Goal: Task Accomplishment & Management: Use online tool/utility

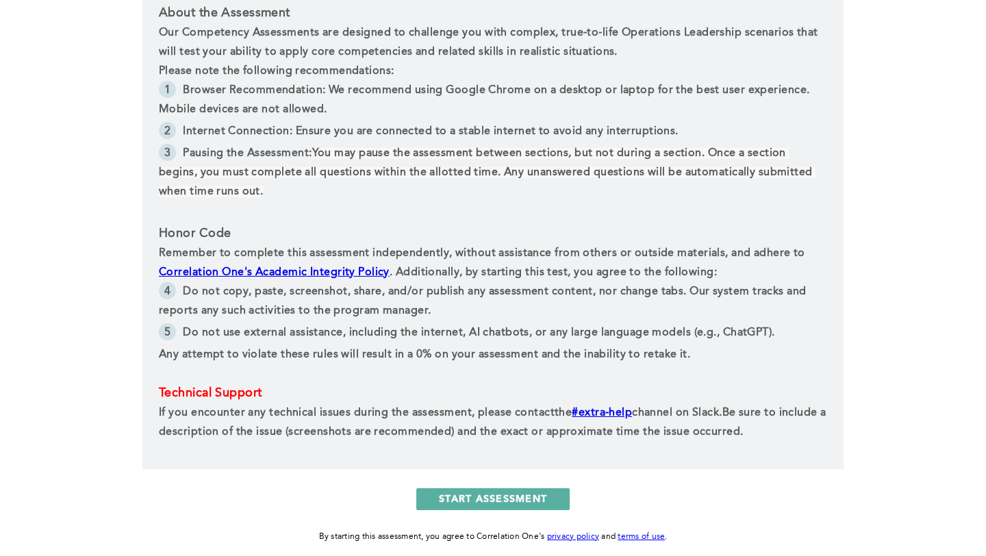
scroll to position [560, 0]
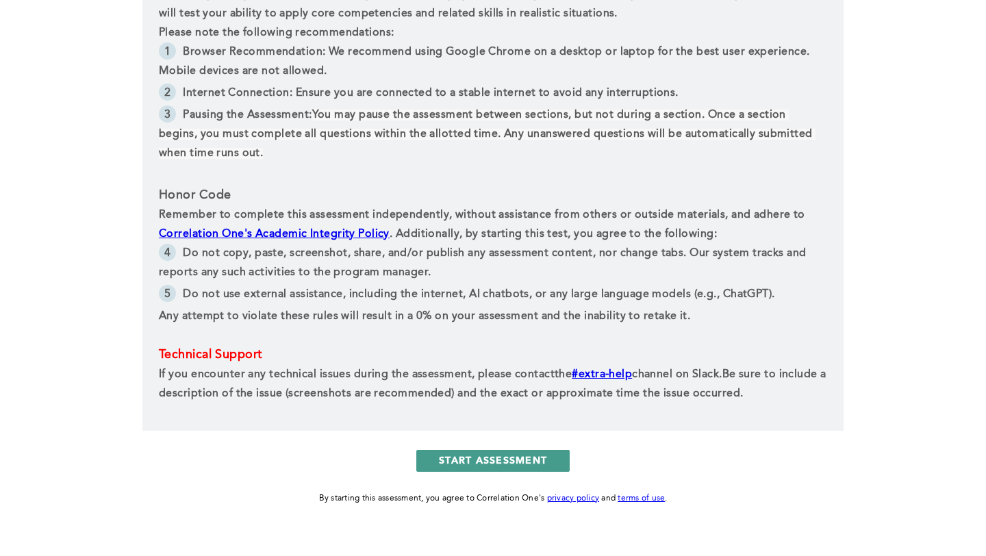
click at [545, 456] on button "START ASSESSMENT" at bounding box center [492, 461] width 153 height 22
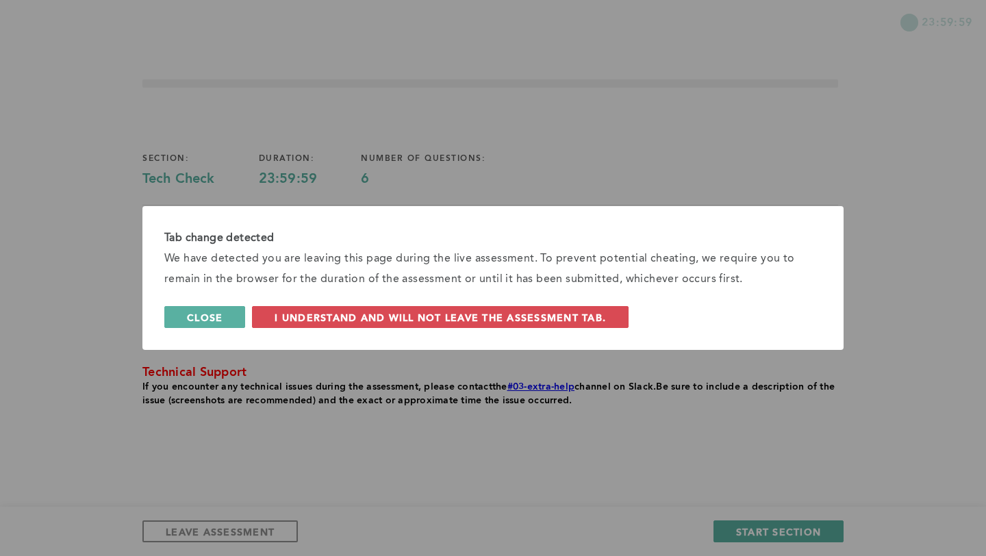
click at [213, 322] on span "Close" at bounding box center [205, 317] width 36 height 13
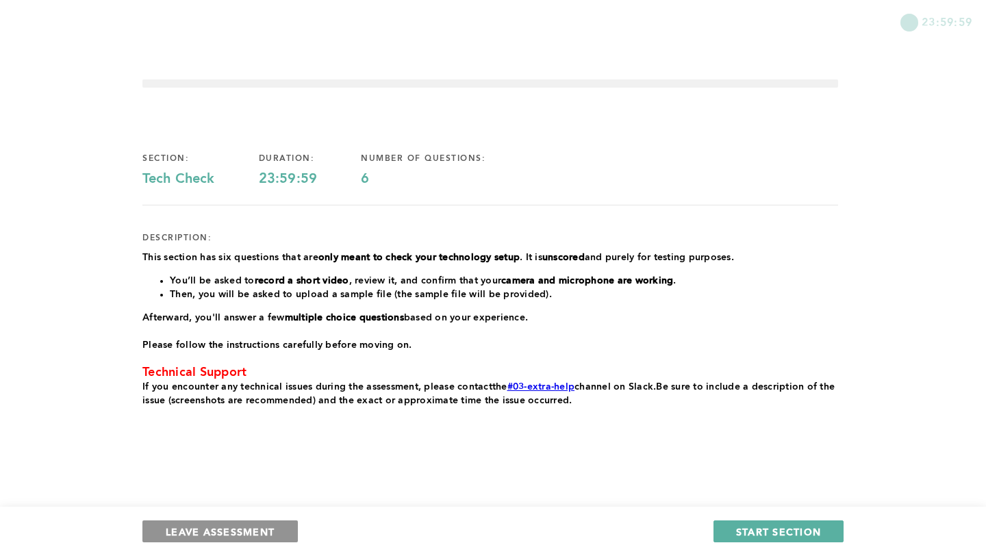
click at [269, 536] on span "LEAVE ASSESSMENT" at bounding box center [220, 531] width 109 height 13
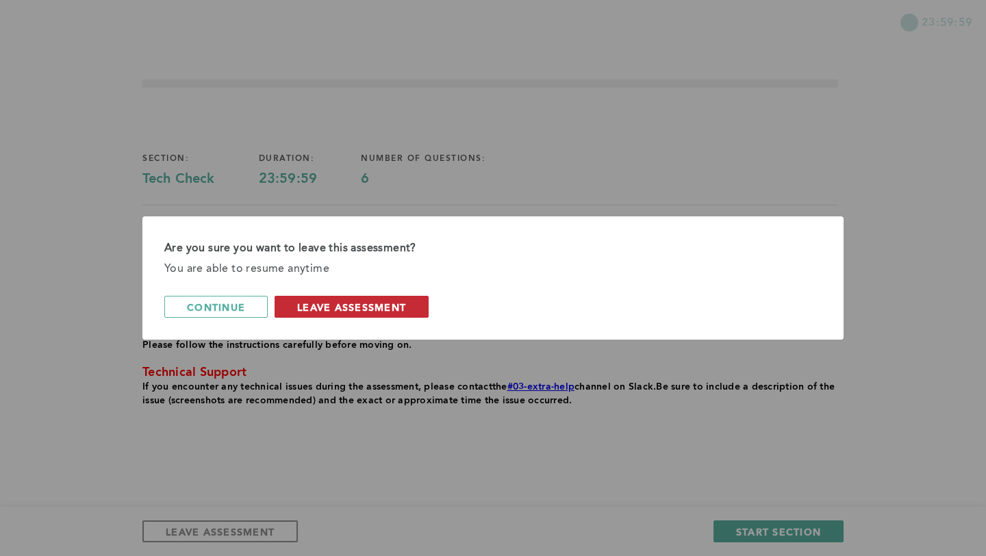
click at [403, 306] on span "leave assessment" at bounding box center [351, 307] width 109 height 13
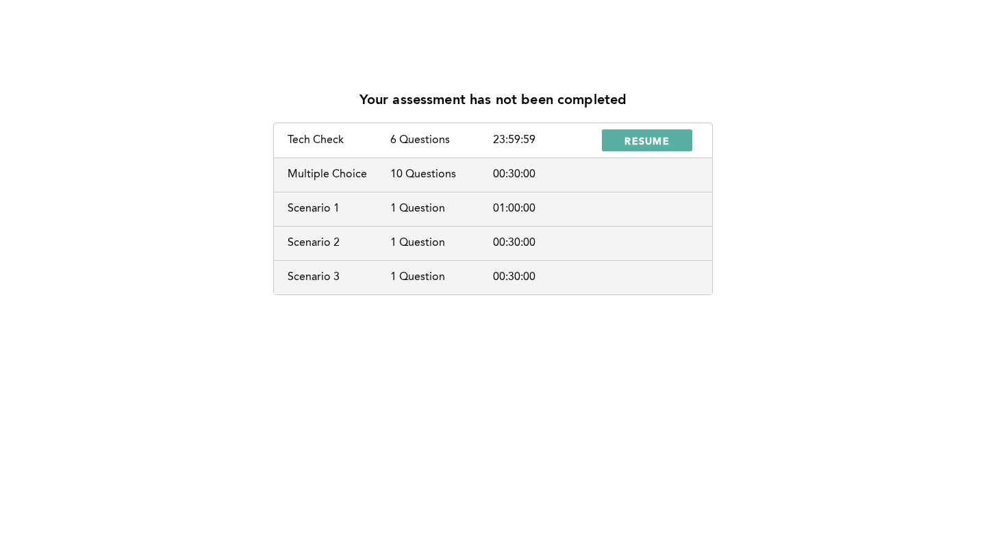
click at [440, 175] on div "10 Questions" at bounding box center [441, 175] width 103 height 12
